Goal: Task Accomplishment & Management: Use online tool/utility

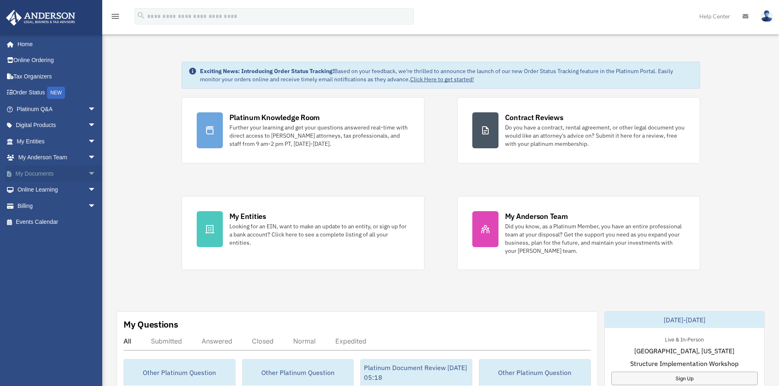
click at [88, 172] on span "arrow_drop_down" at bounding box center [96, 174] width 16 height 17
click at [26, 191] on span at bounding box center [26, 190] width 5 height 6
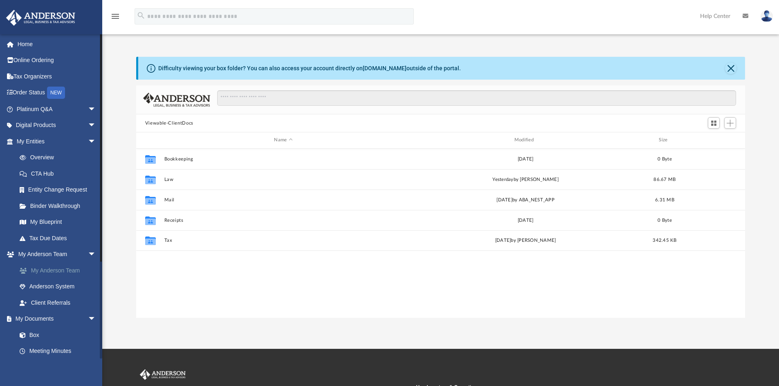
scroll to position [180, 603]
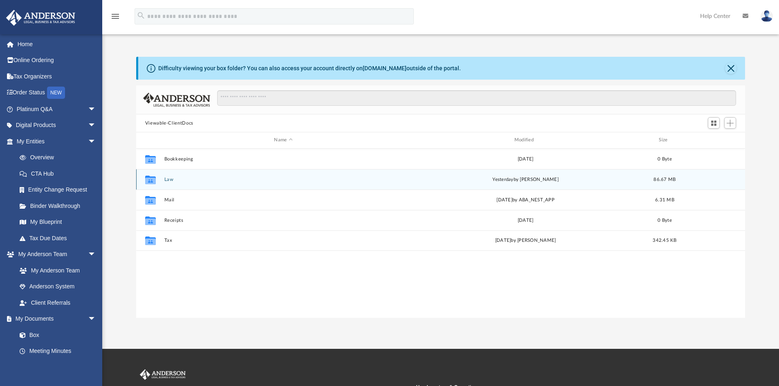
click at [167, 181] on button "Law" at bounding box center [283, 179] width 238 height 5
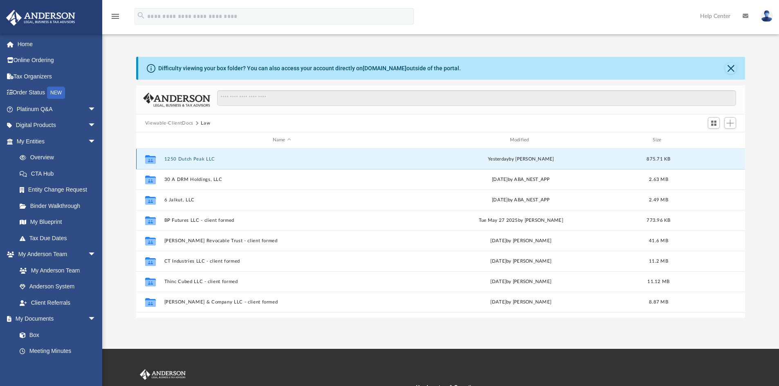
click at [182, 159] on button "1250 Dutch Peak LLC" at bounding box center [282, 159] width 236 height 5
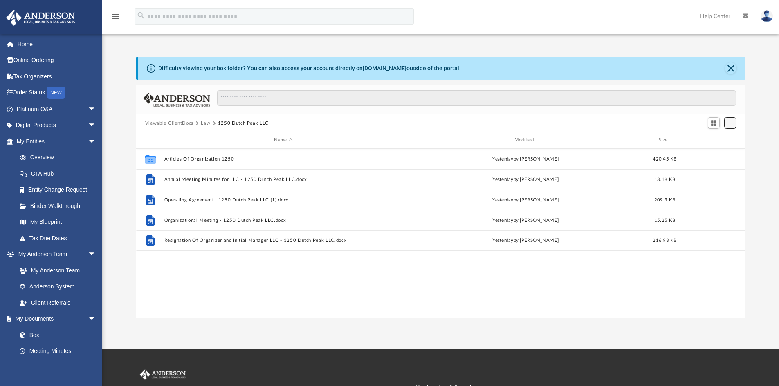
click at [729, 125] on span "Add" at bounding box center [730, 123] width 7 height 7
click at [716, 139] on li "Upload" at bounding box center [718, 139] width 26 height 9
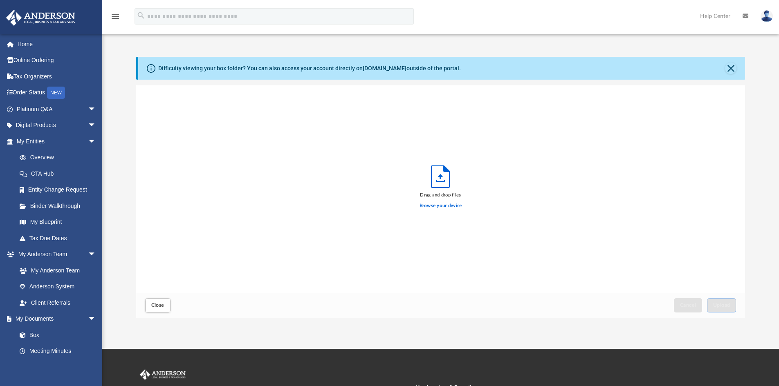
scroll to position [201, 603]
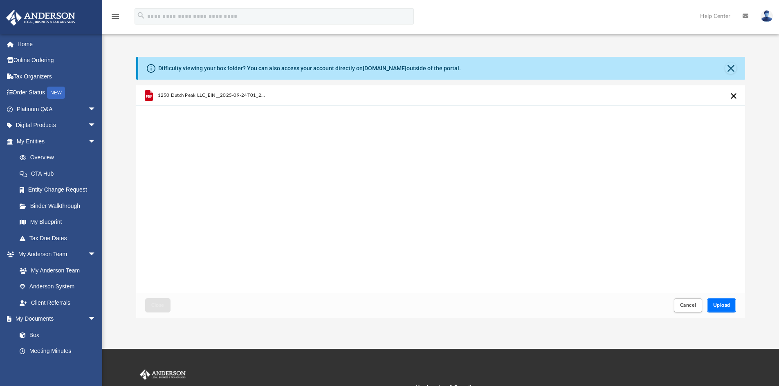
click at [722, 305] on span "Upload" at bounding box center [721, 305] width 17 height 5
